Goal: Go to known website: Go to known website

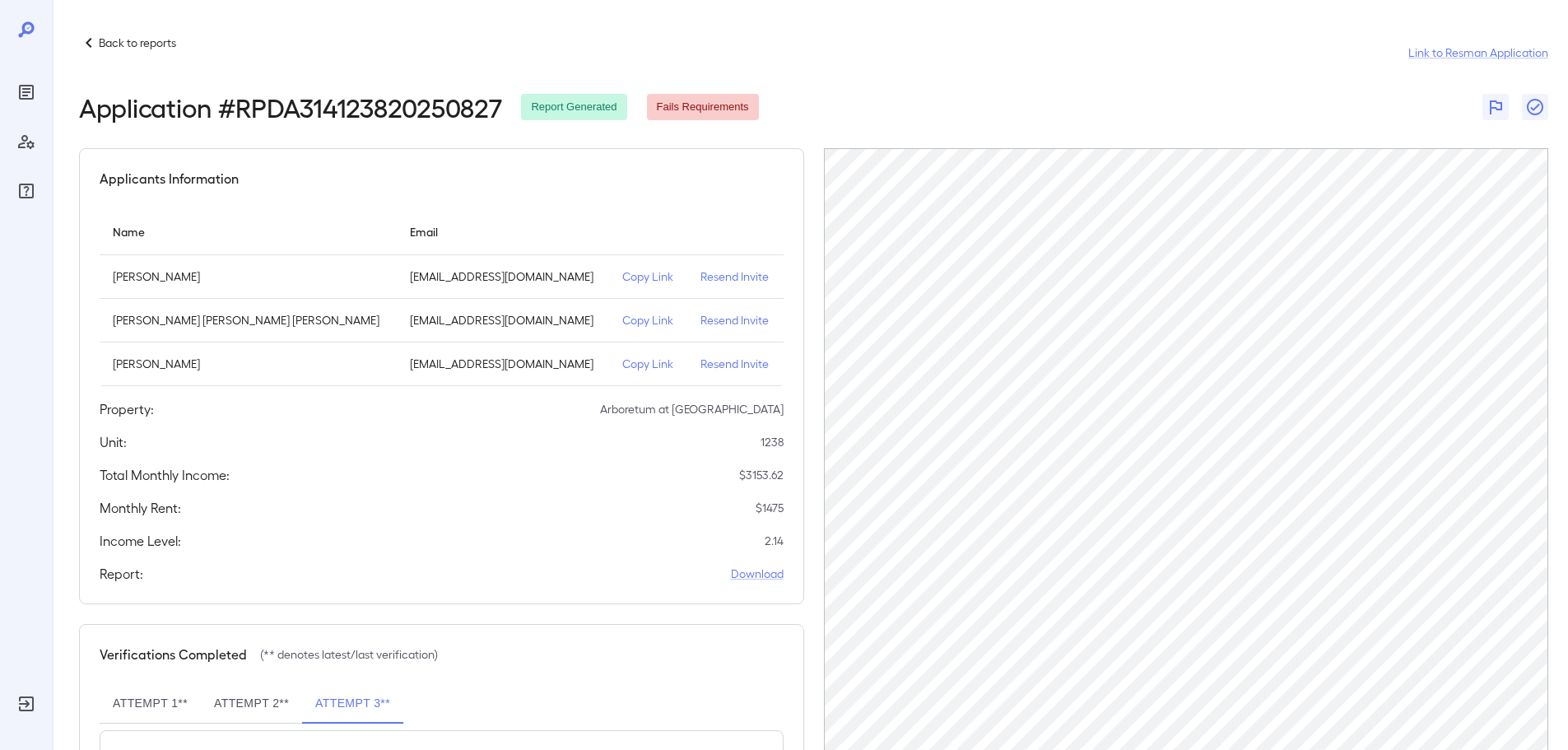
click at [116, 50] on p "Back to reports" at bounding box center [138, 43] width 78 height 17
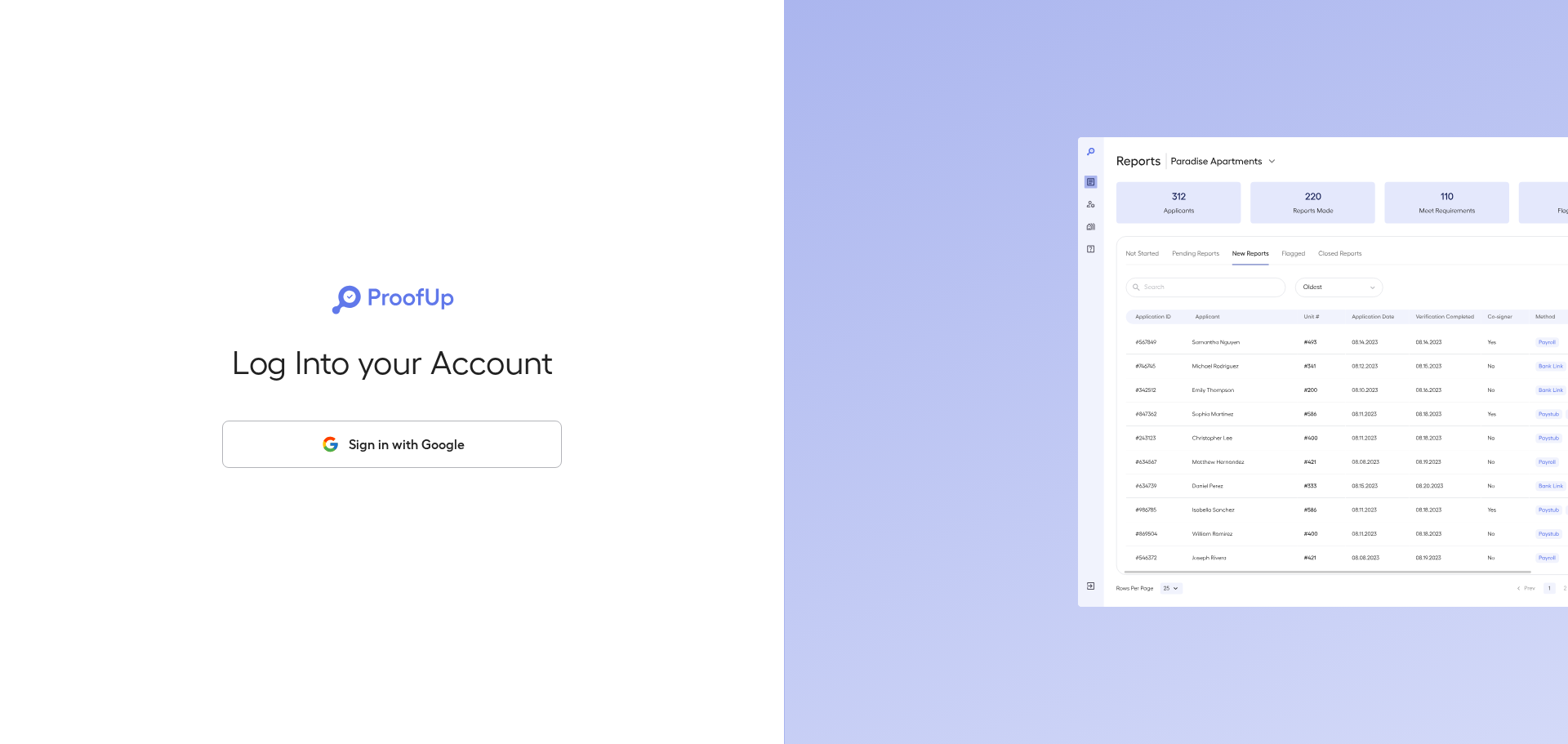
click at [430, 435] on button "Sign in with Google" at bounding box center [391, 444] width 340 height 47
